Goal: Task Accomplishment & Management: Manage account settings

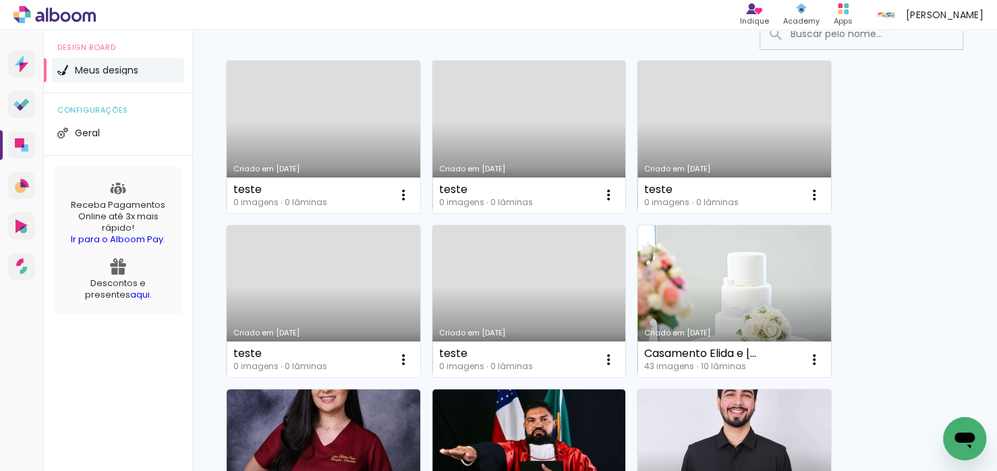
scroll to position [125, 0]
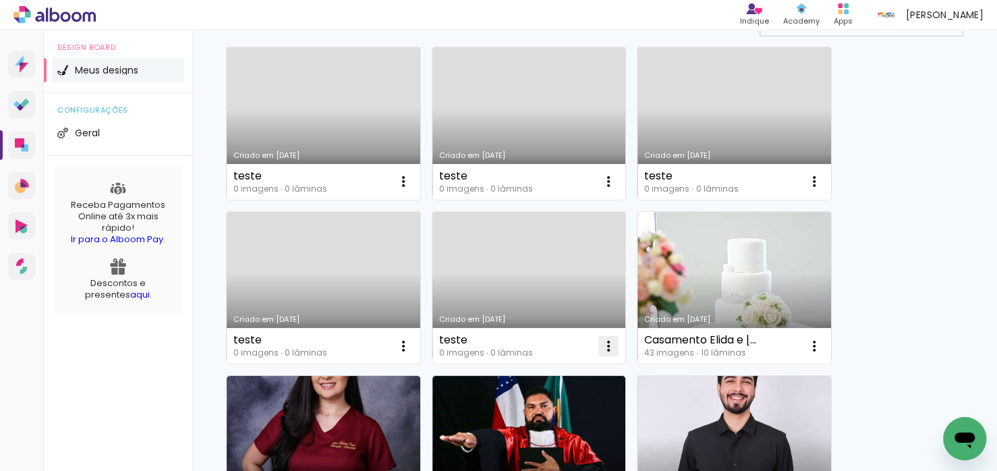
click at [613, 348] on iron-icon at bounding box center [608, 346] width 16 height 16
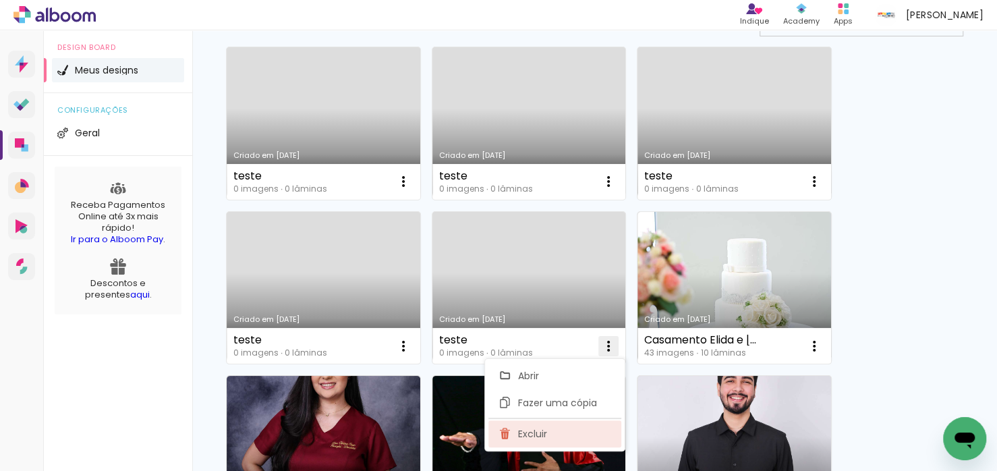
click at [525, 429] on span "Excluir" at bounding box center [532, 433] width 29 height 9
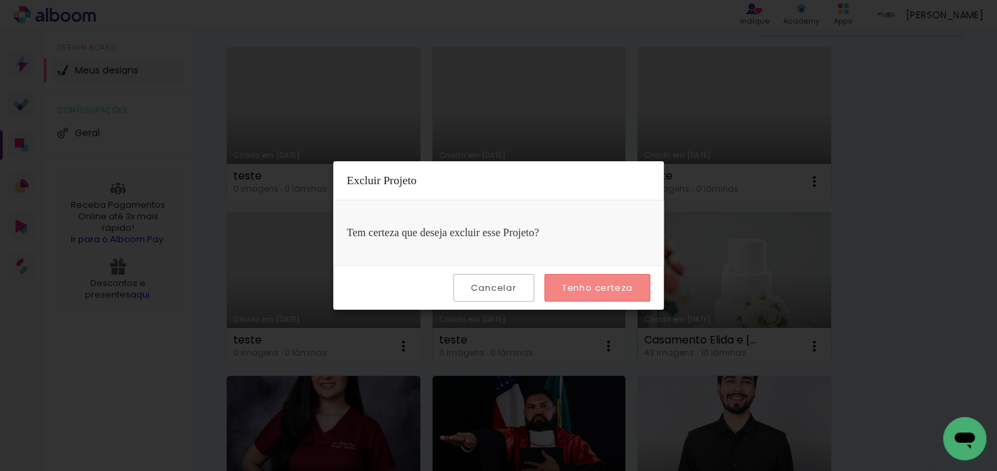
click at [598, 278] on paper-button "Tenho certeza" at bounding box center [597, 288] width 106 height 28
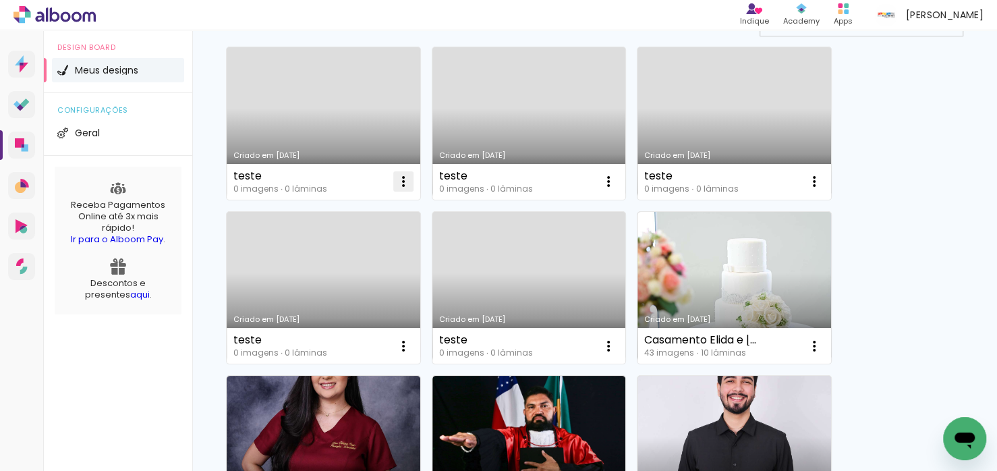
click at [405, 173] on iron-icon at bounding box center [403, 181] width 16 height 16
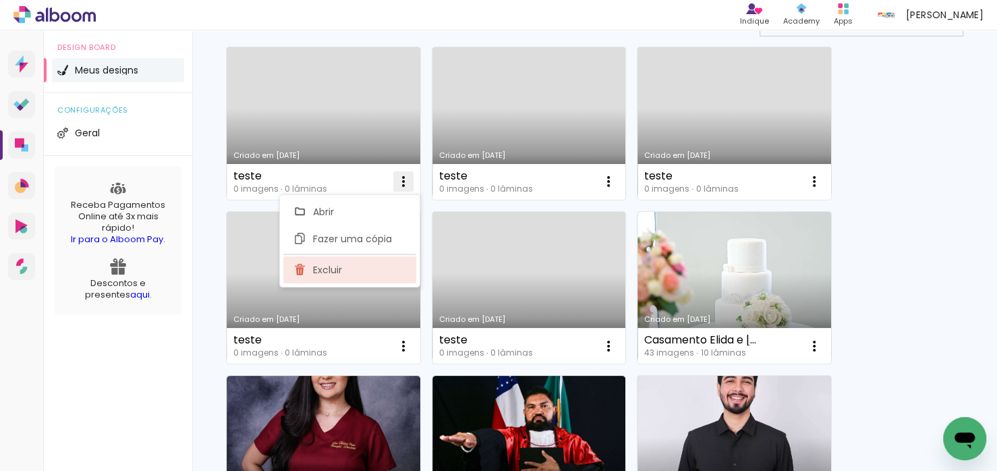
click at [383, 268] on paper-item "Excluir" at bounding box center [349, 269] width 133 height 27
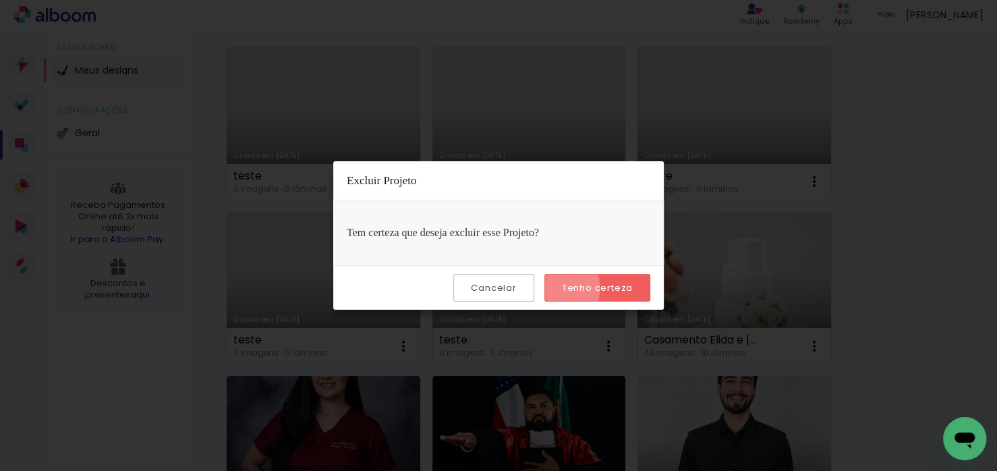
click at [555, 287] on paper-button "Tenho certeza" at bounding box center [597, 288] width 106 height 28
click at [594, 293] on paper-button "Tenho certeza" at bounding box center [597, 288] width 106 height 28
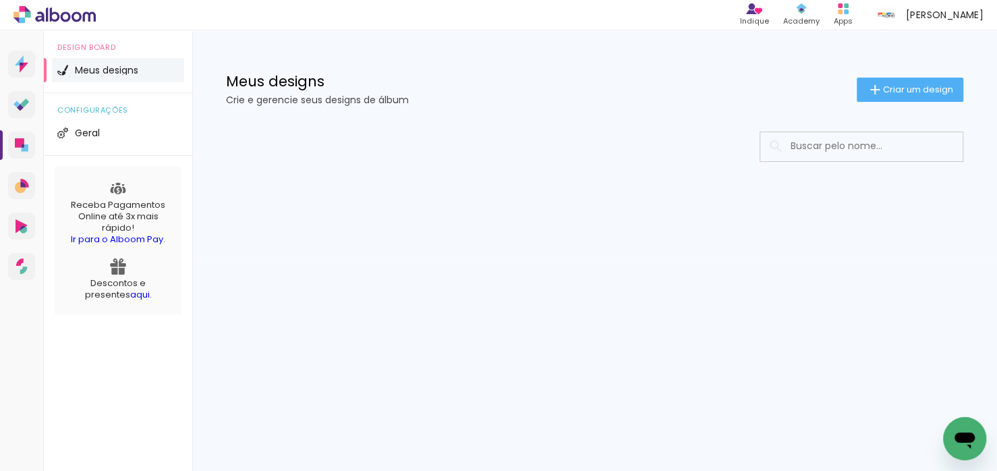
click at [807, 246] on div at bounding box center [594, 187] width 805 height 138
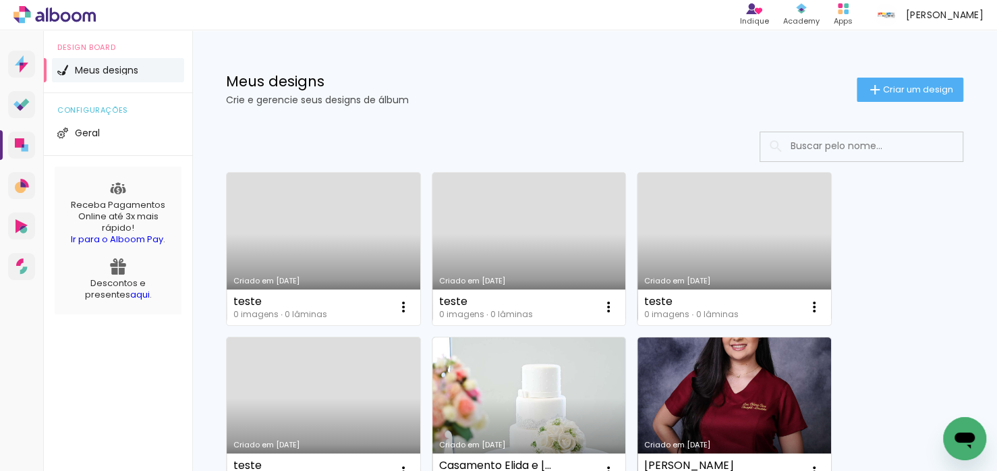
click at [784, 150] on input at bounding box center [880, 146] width 192 height 28
paste input "Matheus Antony Nina"
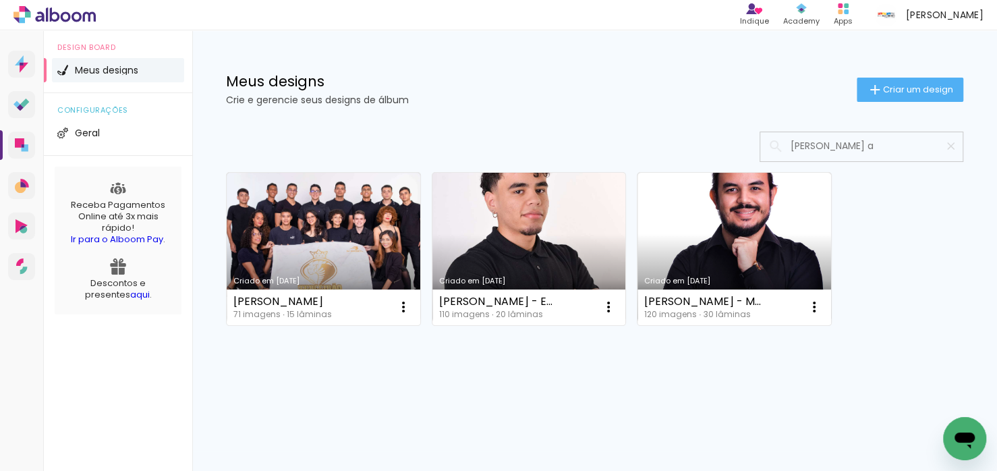
type input "Matheus a"
type paper-input "Matheus a"
click at [527, 269] on link "Criado em 06/06/24" at bounding box center [529, 249] width 194 height 152
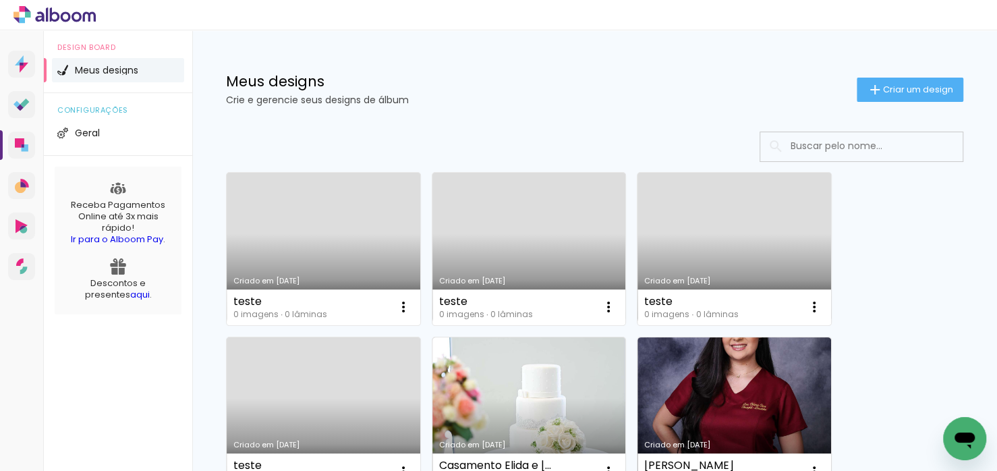
scroll to position [13, 0]
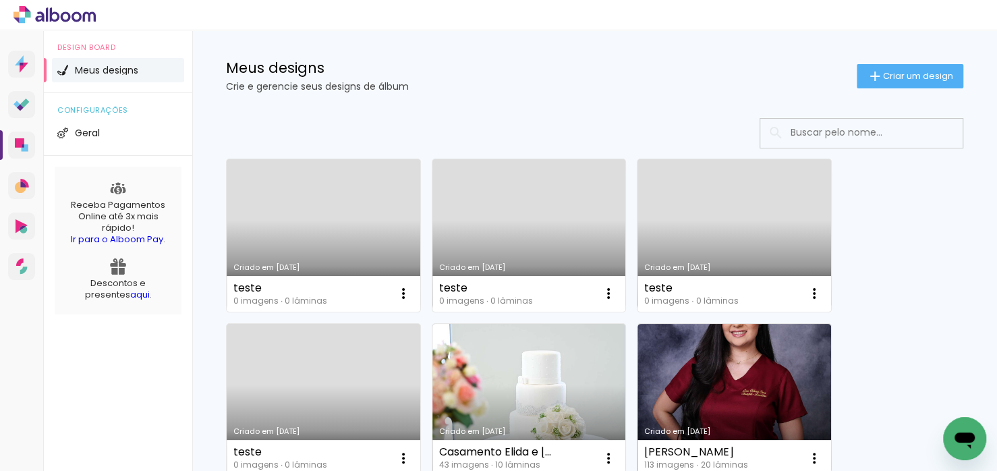
click at [818, 127] on input at bounding box center [880, 133] width 192 height 28
click at [818, 127] on input "Mat" at bounding box center [880, 133] width 192 height 28
click at [821, 130] on input "Mat" at bounding box center [880, 133] width 192 height 28
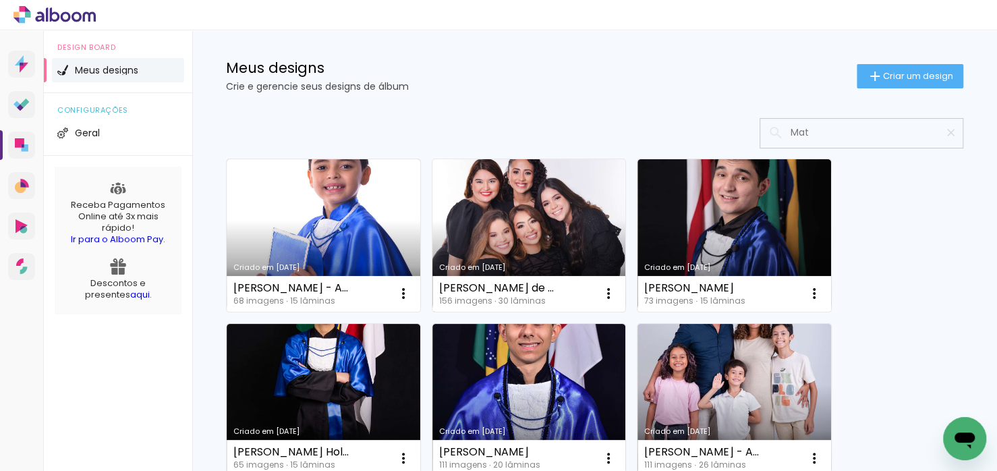
scroll to position [0, 0]
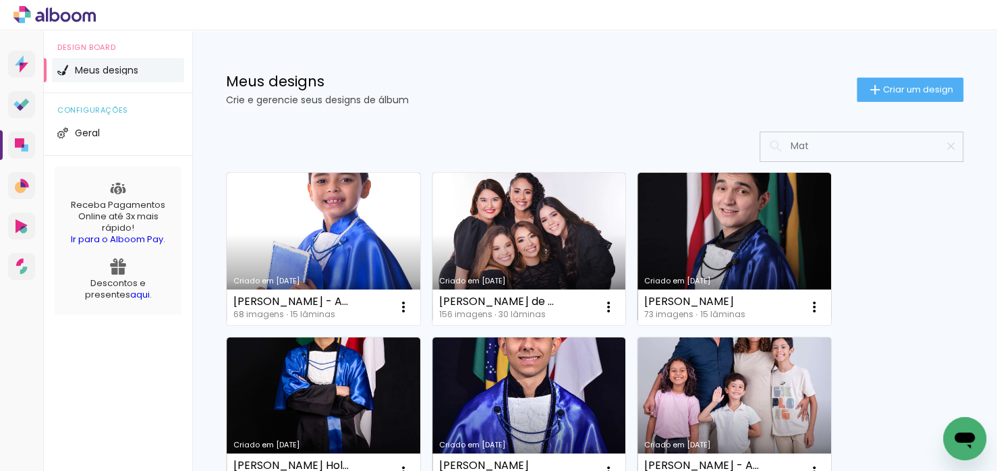
type input "Mat"
type paper-input "Mat"
drag, startPoint x: 841, startPoint y: 152, endPoint x: 685, endPoint y: 126, distance: 158.0
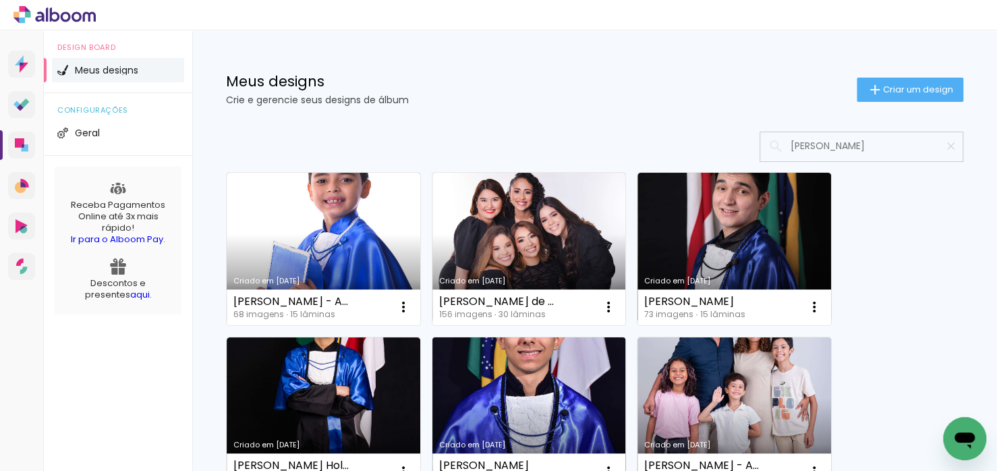
type input "nina"
type paper-input "nina"
